Goal: Information Seeking & Learning: Find specific fact

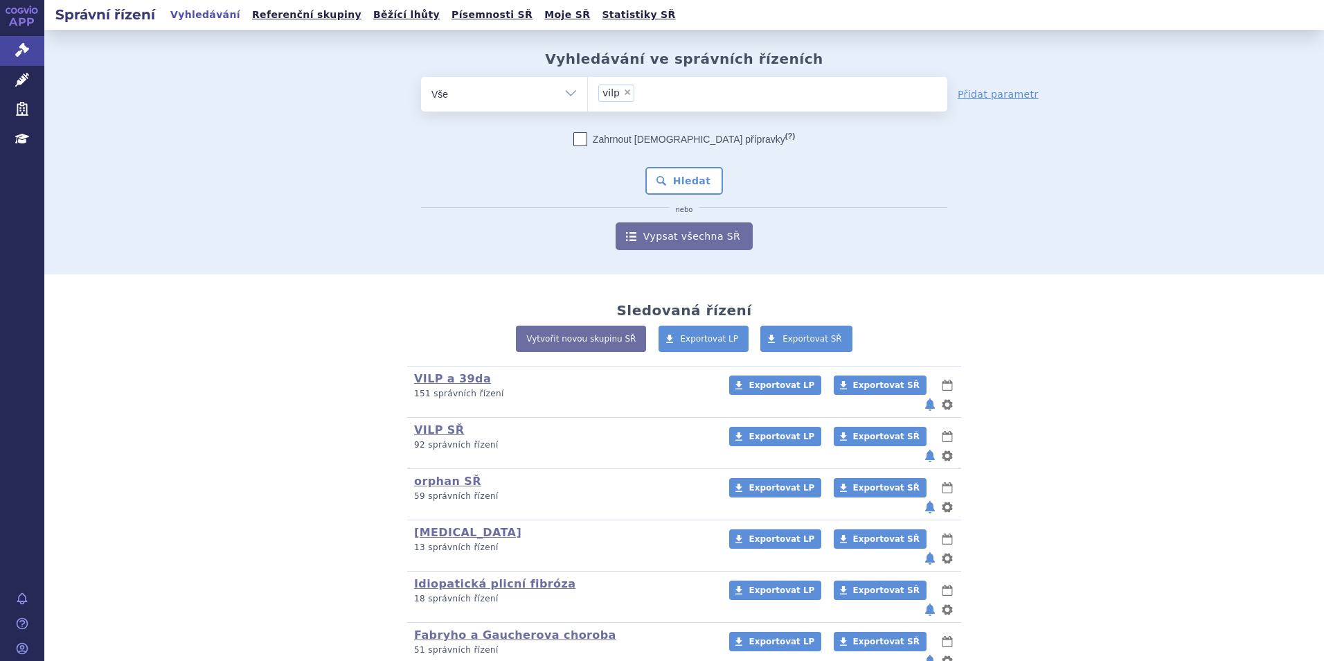
click at [623, 90] on span "×" at bounding box center [627, 92] width 8 height 8
click at [588, 90] on select "vilp" at bounding box center [587, 93] width 1 height 35
select select
click at [623, 90] on ul "× vilp" at bounding box center [767, 92] width 359 height 30
click at [588, 90] on select "vilp" at bounding box center [587, 93] width 1 height 35
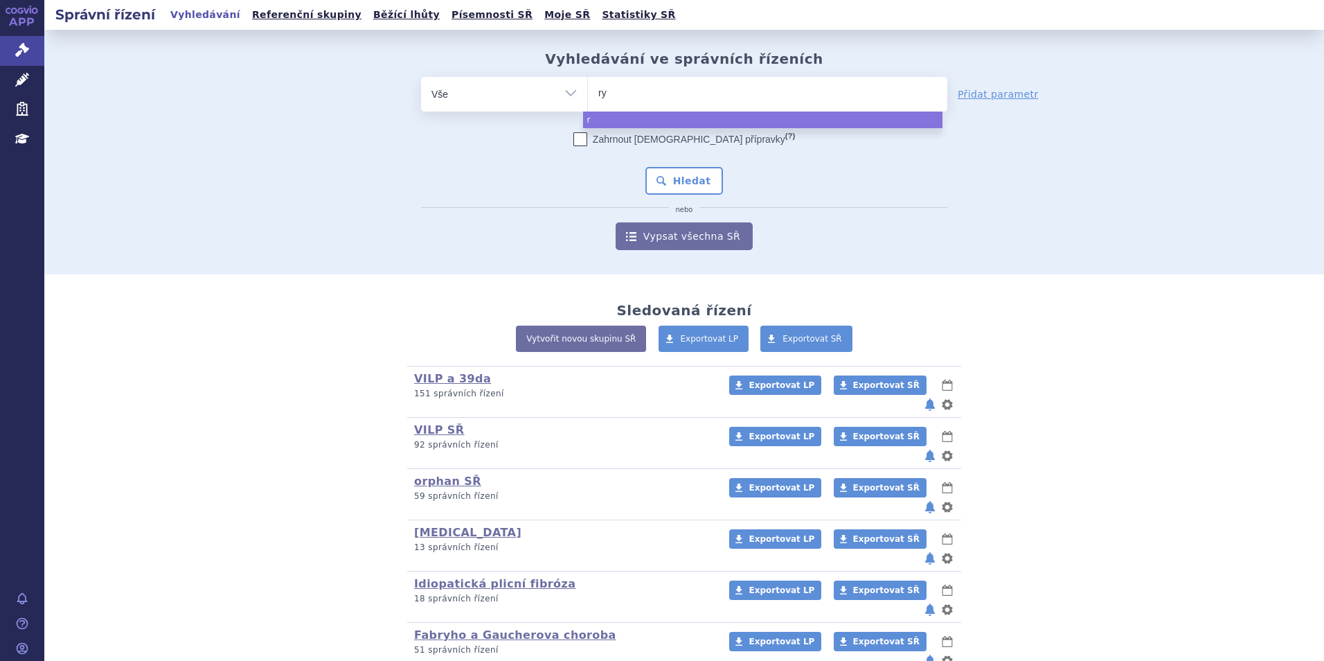
type input "ryb"
type input "rybre"
type input "rybreva"
type input "[MEDICAL_DATA]"
select select "[MEDICAL_DATA]"
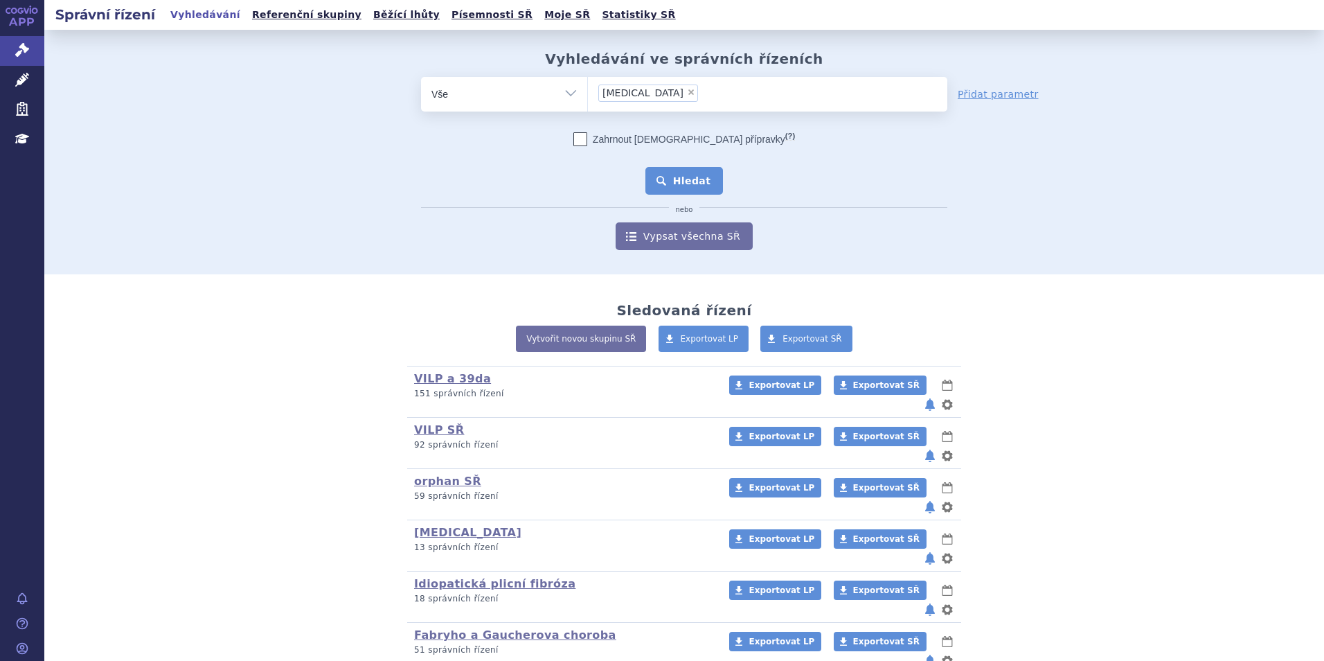
click at [683, 193] on button "Hledat" at bounding box center [684, 181] width 78 height 28
